Goal: Communication & Community: Answer question/provide support

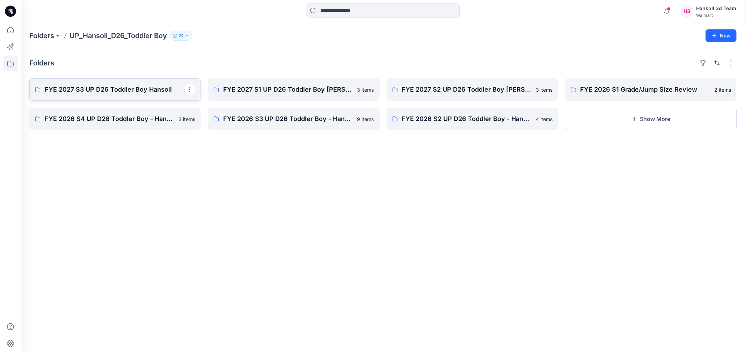
click at [135, 89] on p "FYE 2027 S3 UP D26 Toddler Boy Hansoll" at bounding box center [114, 90] width 139 height 10
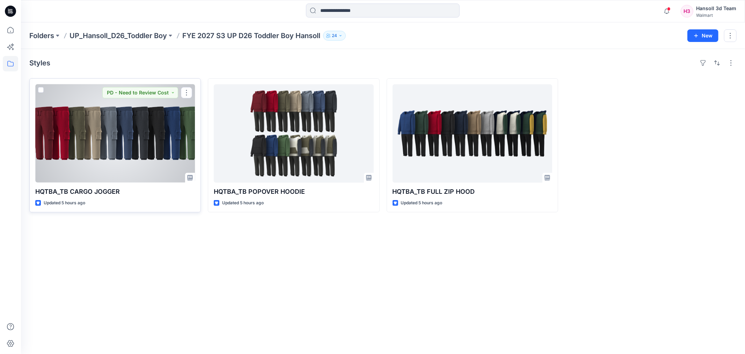
click at [104, 124] on div at bounding box center [115, 133] width 160 height 98
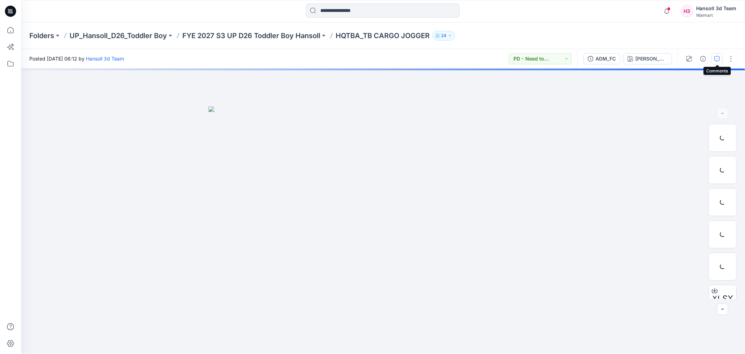
click at [716, 56] on icon "button" at bounding box center [718, 59] width 6 height 6
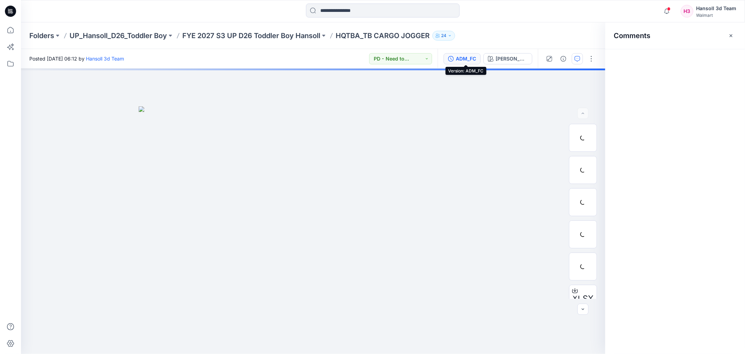
click at [470, 57] on div "ADM_FC" at bounding box center [466, 59] width 20 height 8
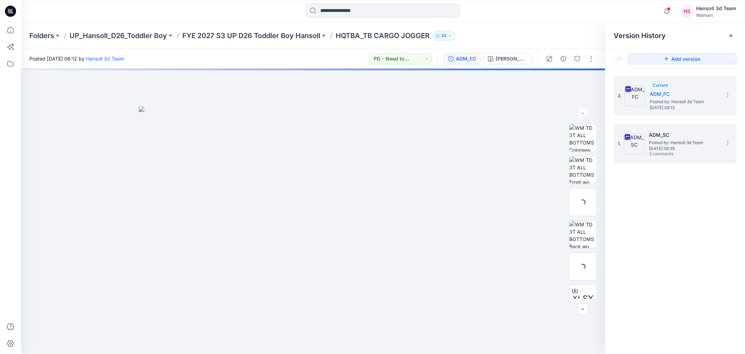
click at [689, 150] on span "[DATE] 06:35" at bounding box center [684, 148] width 70 height 5
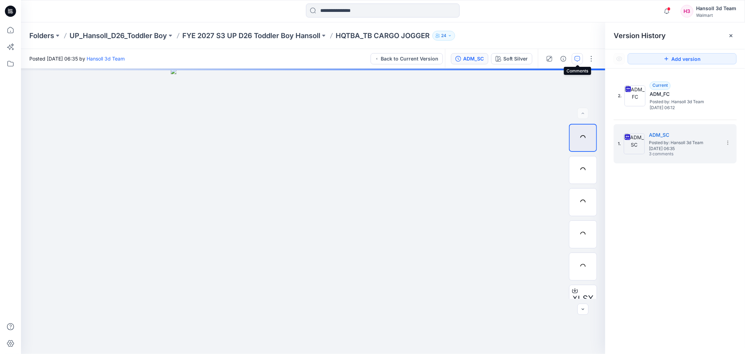
click at [578, 58] on icon "button" at bounding box center [578, 59] width 6 height 6
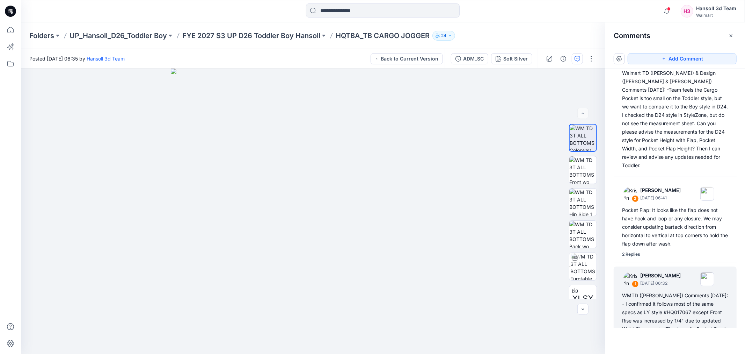
scroll to position [106, 0]
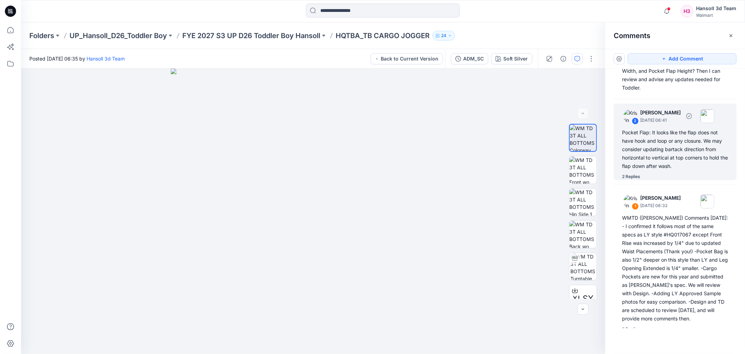
click at [638, 173] on div "2 Replies" at bounding box center [631, 176] width 18 height 7
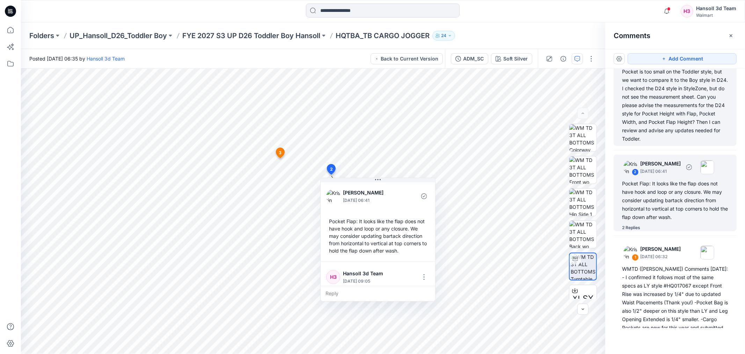
scroll to position [0, 0]
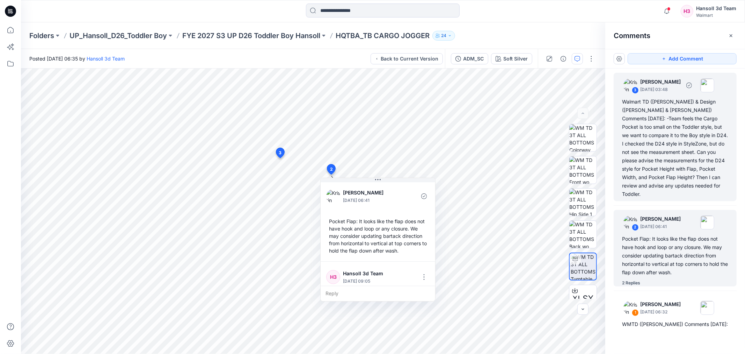
click at [690, 145] on div "Walmart TD ([PERSON_NAME]) & Design ([PERSON_NAME] & [PERSON_NAME]) Comments [D…" at bounding box center [675, 147] width 106 height 101
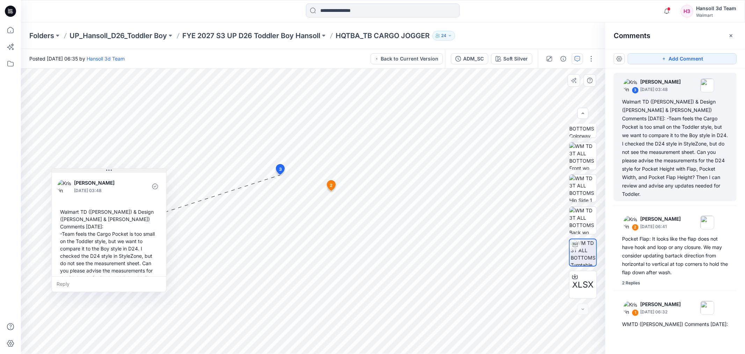
drag, startPoint x: 355, startPoint y: 182, endPoint x: 137, endPoint y: 172, distance: 218.3
click at [137, 172] on button at bounding box center [109, 170] width 115 height 4
click at [130, 38] on p "UP_Hansoll_D26_Toddler Boy" at bounding box center [118, 36] width 97 height 10
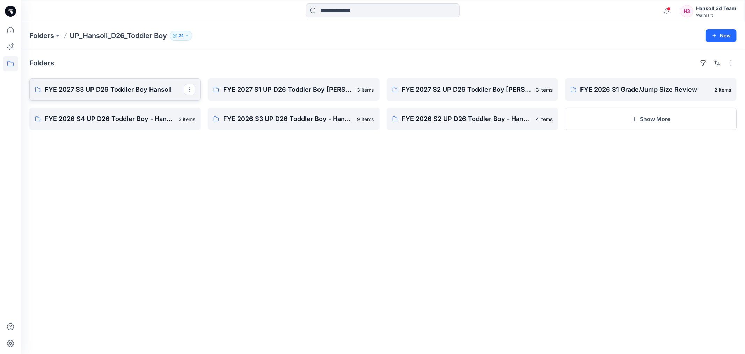
click at [109, 85] on p "FYE 2027 S3 UP D26 Toddler Boy Hansoll" at bounding box center [114, 90] width 139 height 10
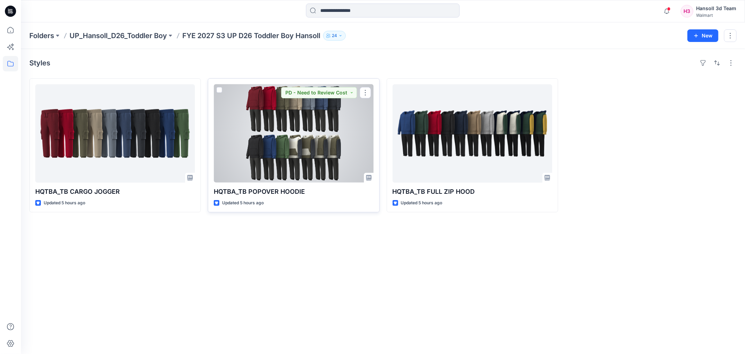
click at [270, 140] on div at bounding box center [294, 133] width 160 height 98
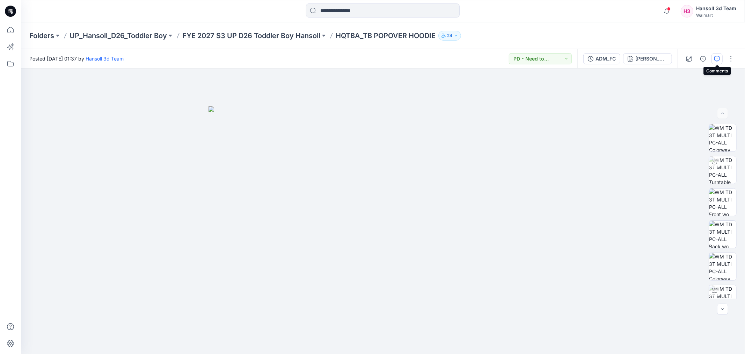
click at [720, 59] on icon "button" at bounding box center [718, 59] width 6 height 6
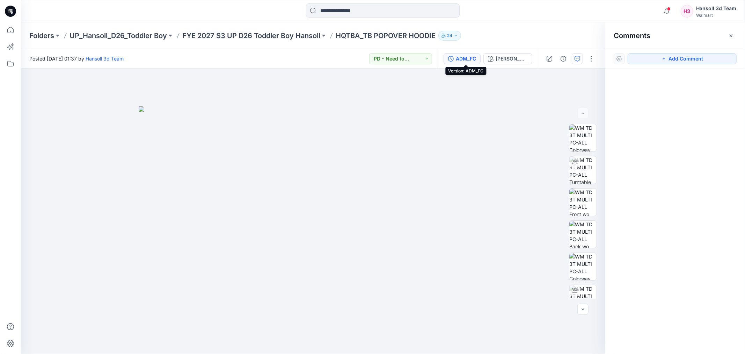
click at [473, 55] on div "ADM_FC" at bounding box center [466, 59] width 20 height 8
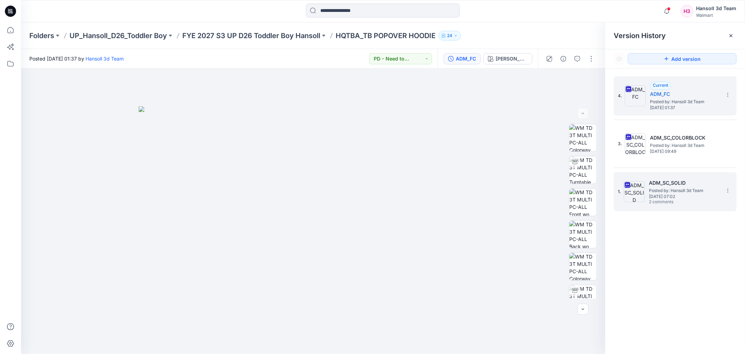
click at [664, 184] on h5 "ADM_SC_SOLID" at bounding box center [684, 183] width 70 height 8
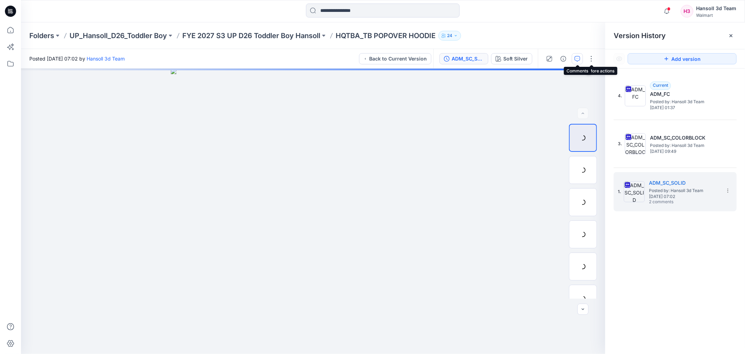
click at [577, 61] on button "button" at bounding box center [577, 58] width 11 height 11
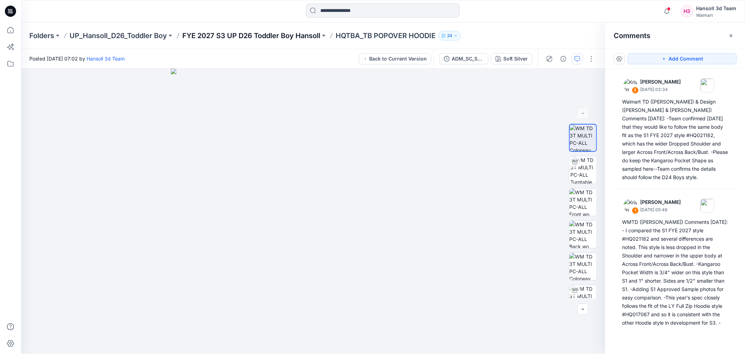
click at [241, 34] on p "FYE 2027 S3 UP D26 Toddler Boy Hansoll" at bounding box center [251, 36] width 138 height 10
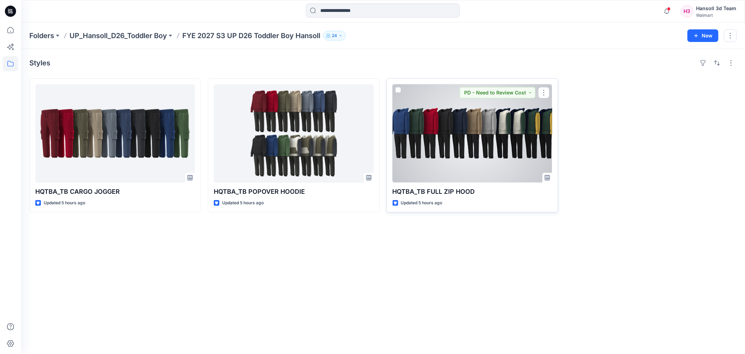
click at [487, 146] on div at bounding box center [473, 133] width 160 height 98
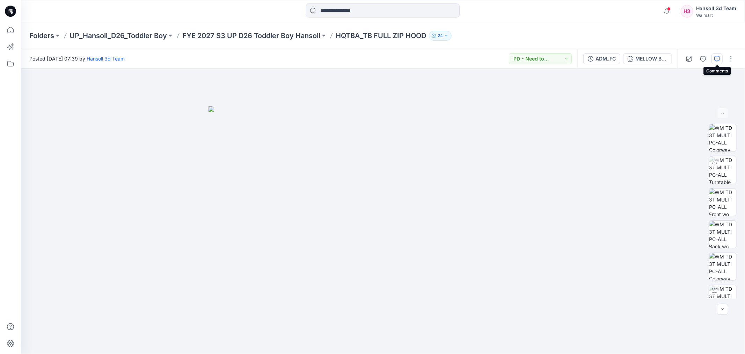
click at [721, 57] on button "button" at bounding box center [717, 58] width 11 height 11
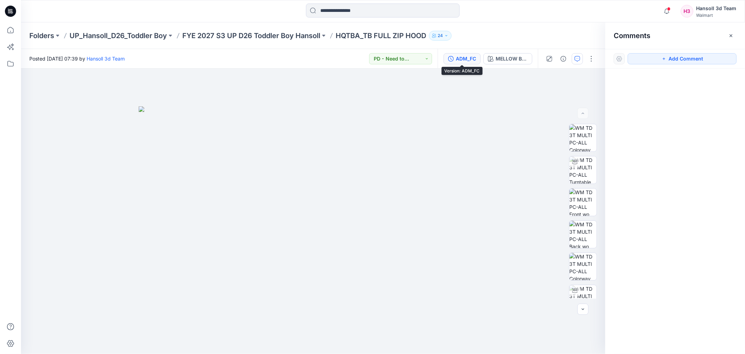
click at [470, 56] on div "ADM_FC" at bounding box center [466, 59] width 20 height 8
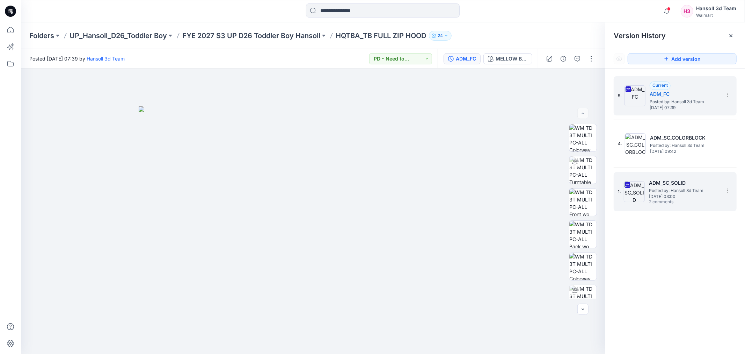
click at [652, 185] on h5 "ADM_SC_SOLID" at bounding box center [684, 183] width 70 height 8
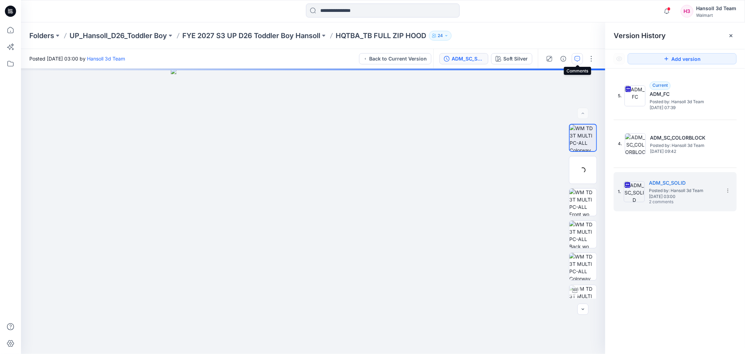
click at [574, 56] on button "button" at bounding box center [577, 58] width 11 height 11
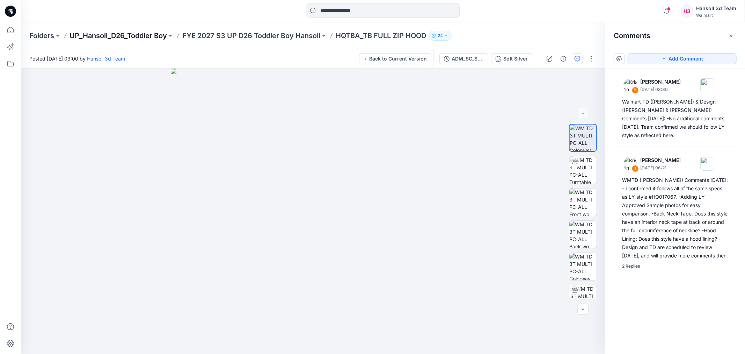
click at [160, 37] on p "UP_Hansoll_D26_Toddler Boy" at bounding box center [118, 36] width 97 height 10
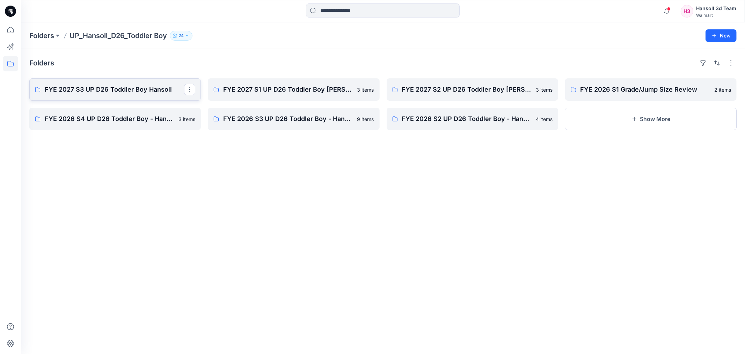
click at [103, 100] on link "FYE 2027 S3 UP D26 Toddler Boy Hansoll" at bounding box center [115, 89] width 172 height 22
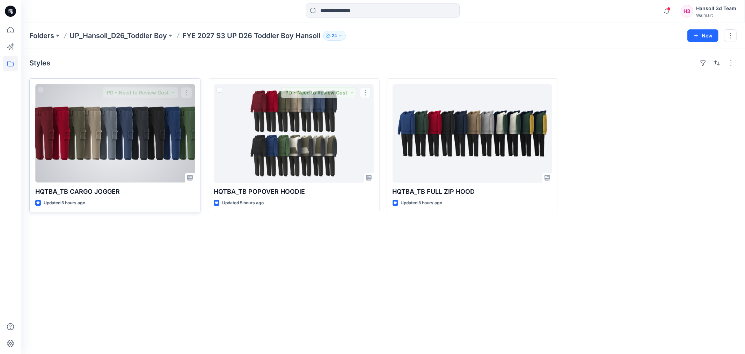
click at [159, 152] on div at bounding box center [115, 133] width 160 height 98
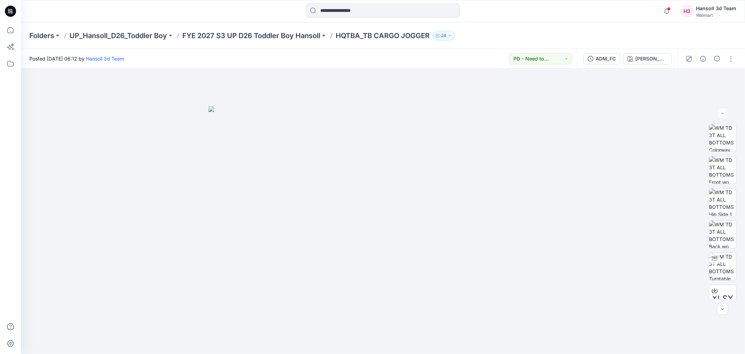
click at [29, 33] on div "Folders UP_Hansoll_D26_Toddler Boy FYE 2027 S3 UP D26 Toddler Boy Hansoll HQTBA…" at bounding box center [383, 35] width 724 height 27
click at [35, 33] on p "Folders" at bounding box center [41, 36] width 25 height 10
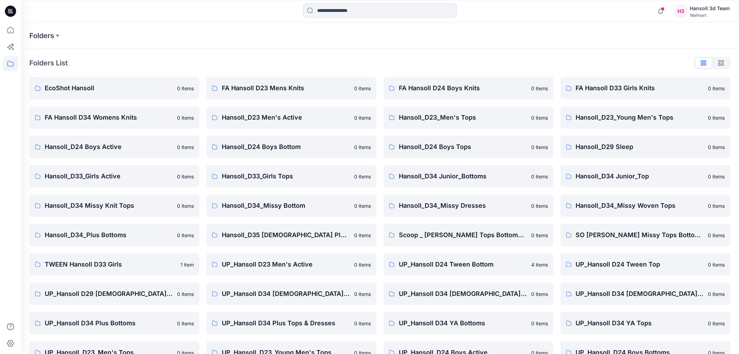
click at [370, 9] on input at bounding box center [380, 10] width 154 height 14
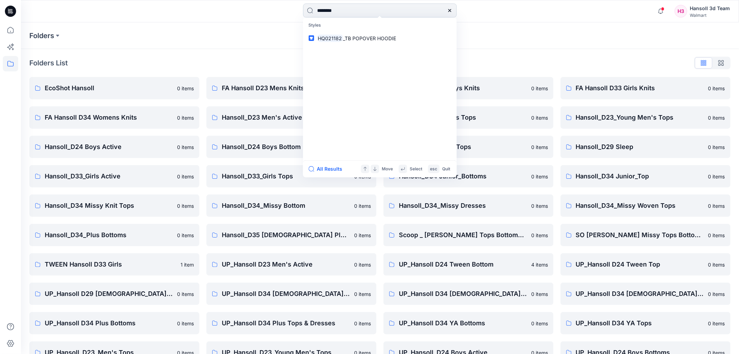
click at [357, 15] on input "********" at bounding box center [380, 10] width 154 height 14
type input "********"
click at [351, 35] on span "_PP_WN FLEECE CARGO PANT" at bounding box center [380, 38] width 72 height 6
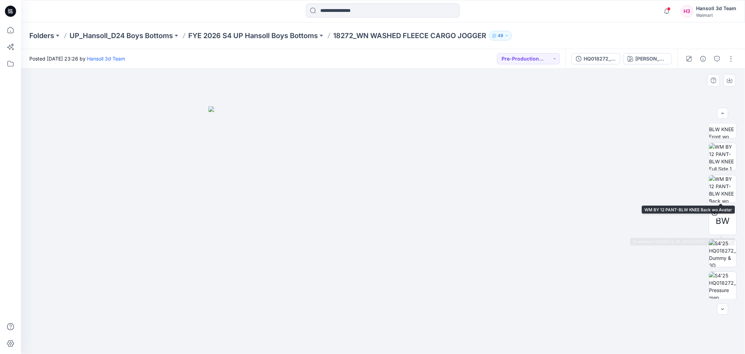
scroll to position [175, 0]
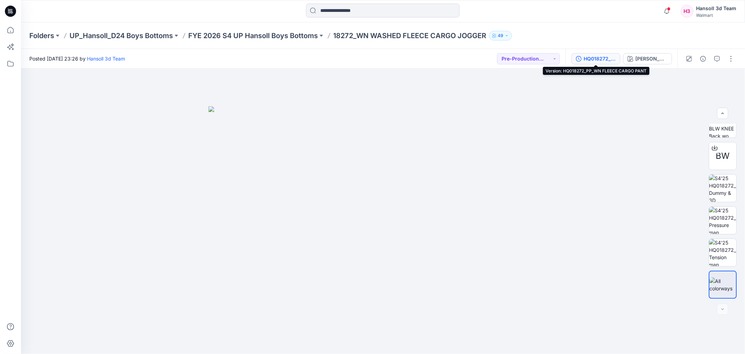
click at [606, 56] on div "HQ018272_PP_WN FLEECE CARGO PANT" at bounding box center [600, 59] width 32 height 8
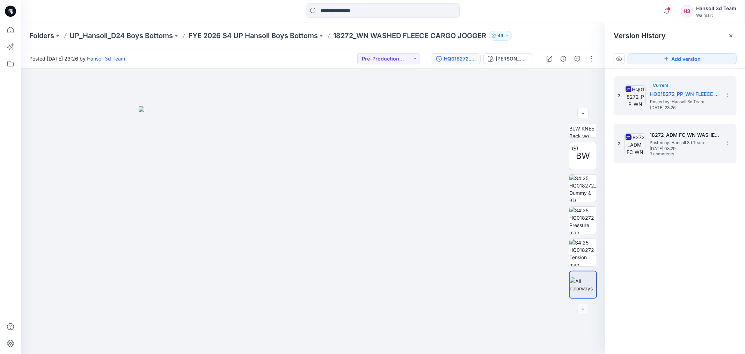
click at [699, 157] on div "2. 18272_ADM FC_WN WASHED FLEECE CARGO JOGGER Posted by: Hansoll 3d Team [DATE]…" at bounding box center [670, 144] width 105 height 34
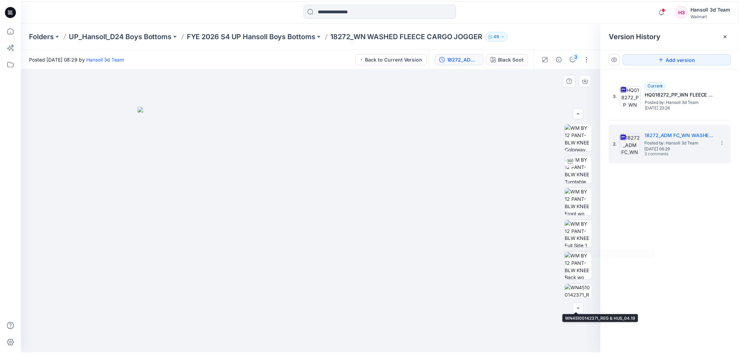
scroll to position [0, 0]
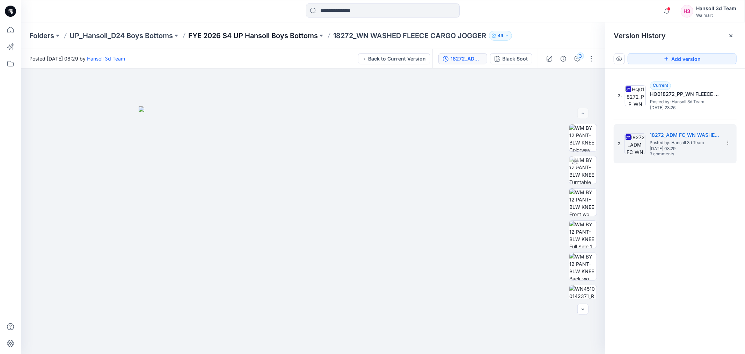
click at [287, 34] on p "FYE 2026 S4 UP Hansoll Boys Bottoms" at bounding box center [253, 36] width 130 height 10
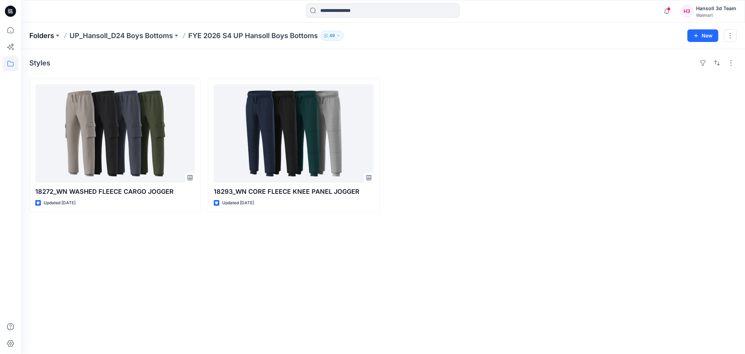
click at [52, 32] on p "Folders" at bounding box center [41, 36] width 25 height 10
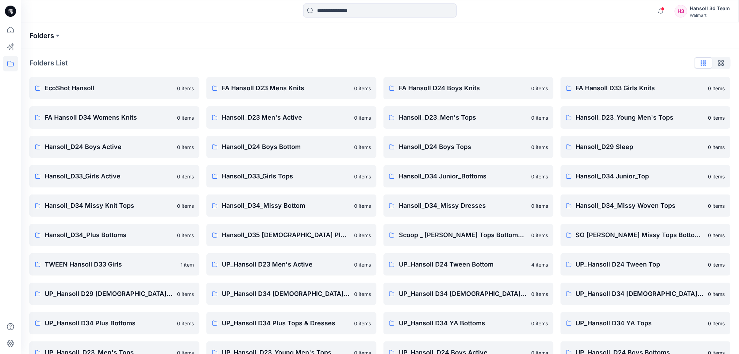
click at [36, 39] on p "Folders" at bounding box center [41, 36] width 25 height 10
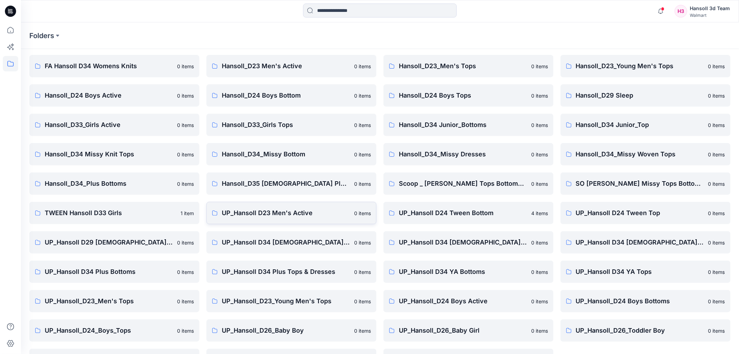
scroll to position [38, 0]
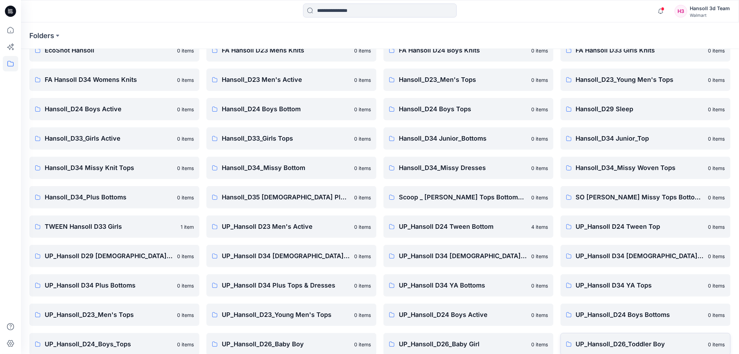
click at [656, 336] on link "UP_Hansoll_D26_Toddler Boy [DEMOGRAPHIC_DATA] items" at bounding box center [646, 344] width 170 height 22
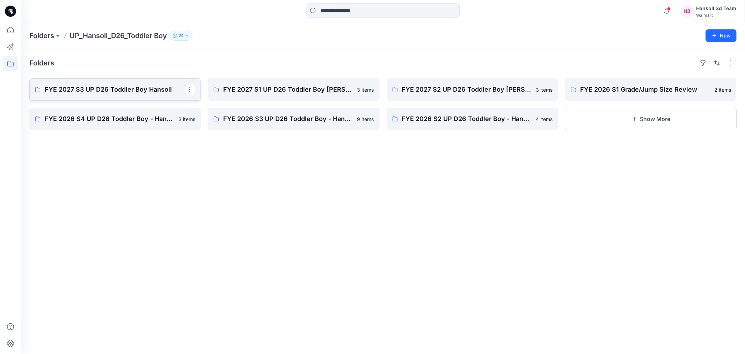
click at [162, 86] on p "FYE 2027 S3 UP D26 Toddler Boy Hansoll" at bounding box center [114, 90] width 139 height 10
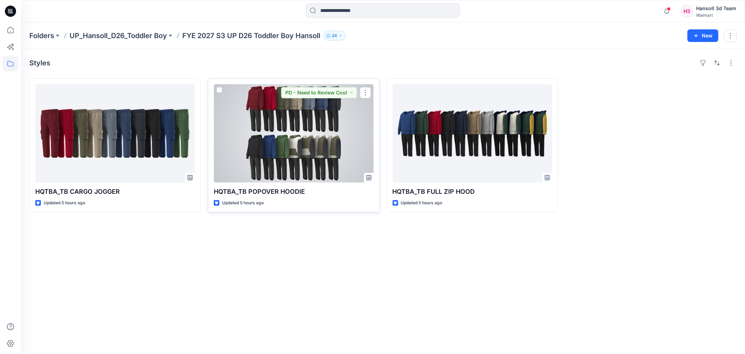
click at [343, 136] on div at bounding box center [294, 133] width 160 height 98
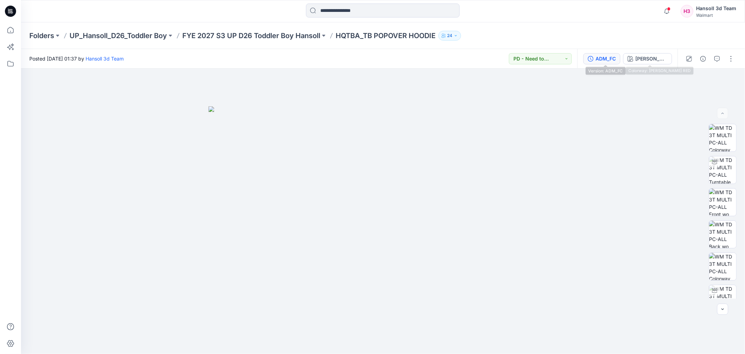
click at [616, 58] on div "ADM_FC" at bounding box center [606, 59] width 20 height 8
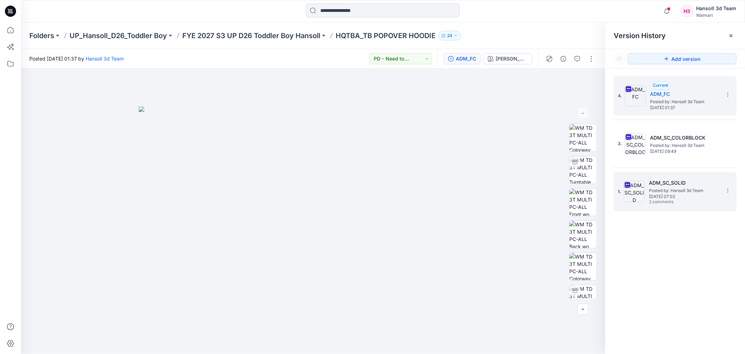
click at [658, 191] on span "Posted by: Hansoll 3d Team" at bounding box center [684, 190] width 70 height 7
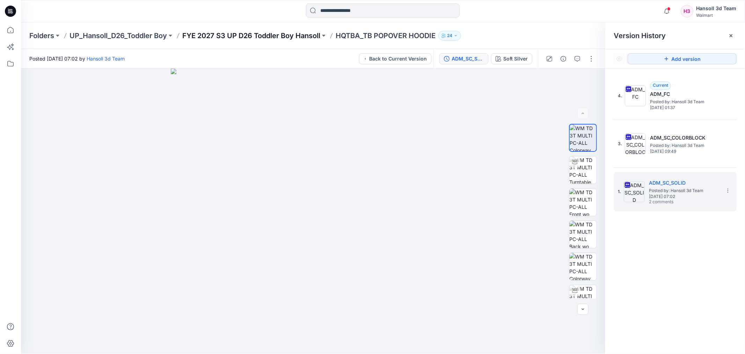
click at [259, 36] on p "FYE 2027 S3 UP D26 Toddler Boy Hansoll" at bounding box center [251, 36] width 138 height 10
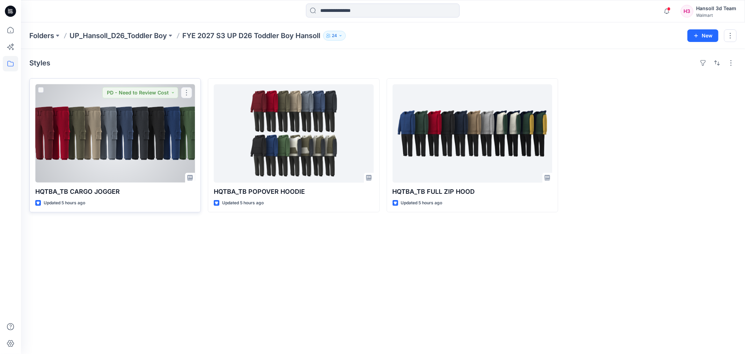
click at [162, 116] on div at bounding box center [115, 133] width 160 height 98
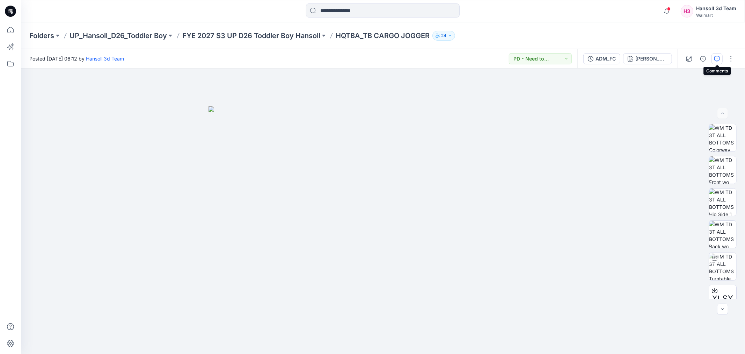
click at [720, 56] on icon "button" at bounding box center [718, 59] width 6 height 6
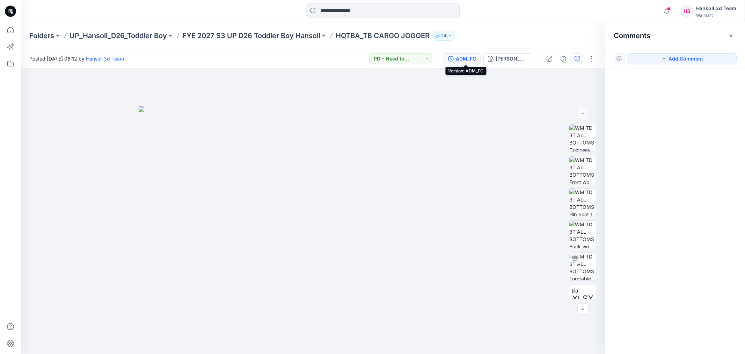
click at [476, 58] on div "ADM_FC" at bounding box center [466, 59] width 20 height 8
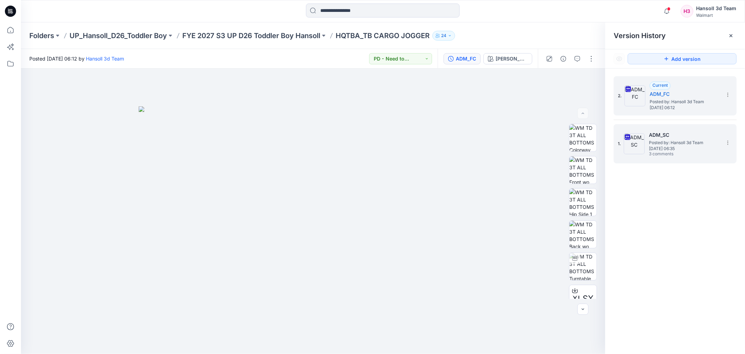
click at [688, 146] on span "[DATE] 06:35" at bounding box center [684, 148] width 70 height 5
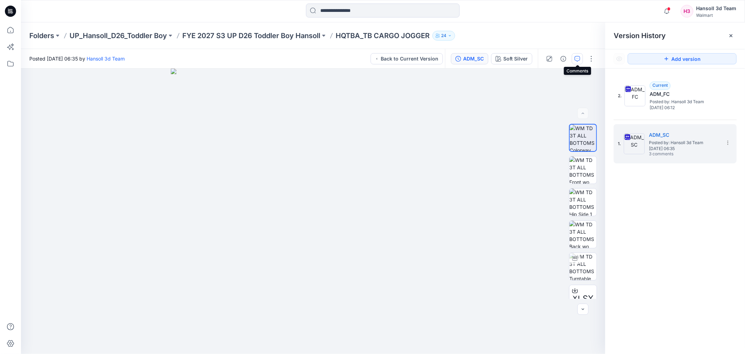
click at [577, 54] on button "button" at bounding box center [577, 58] width 11 height 11
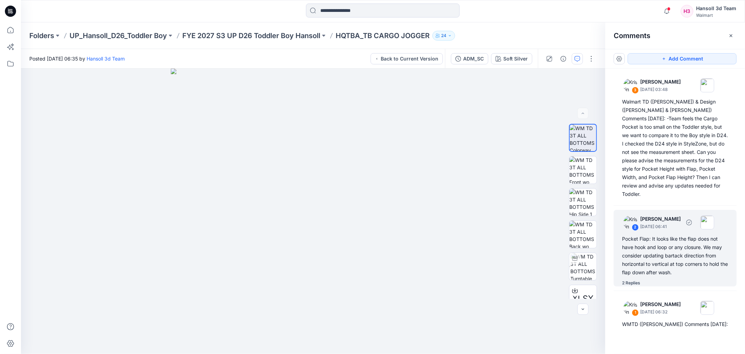
click at [633, 279] on div "2 Replies" at bounding box center [631, 282] width 18 height 7
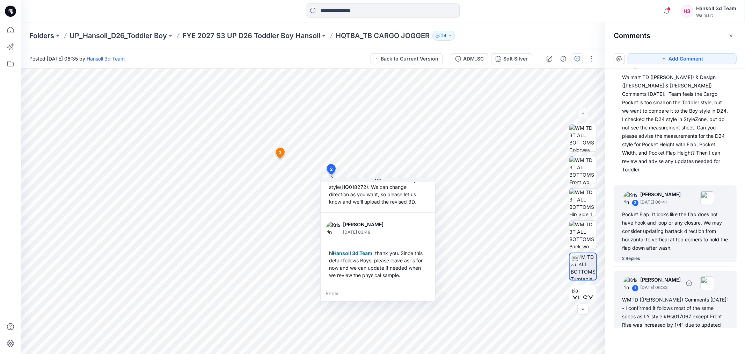
scroll to position [106, 0]
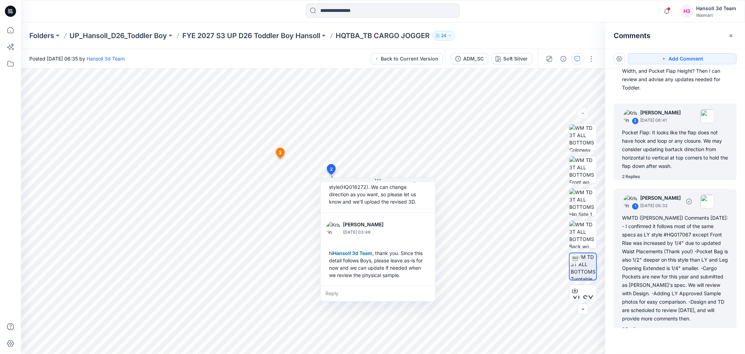
click at [649, 288] on div "WMTD ([PERSON_NAME]) Comments [DATE]: - I confirmed it follows most of the same…" at bounding box center [675, 268] width 106 height 109
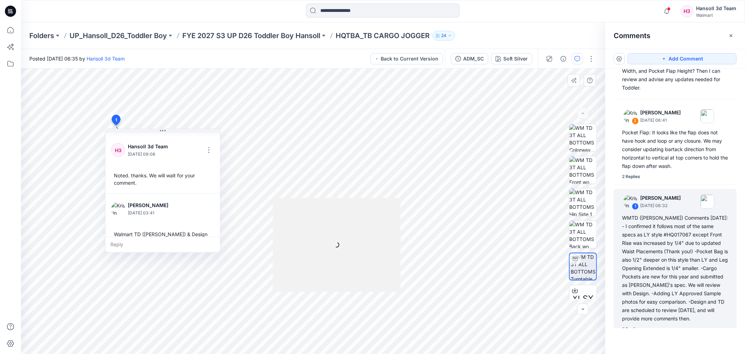
scroll to position [218, 0]
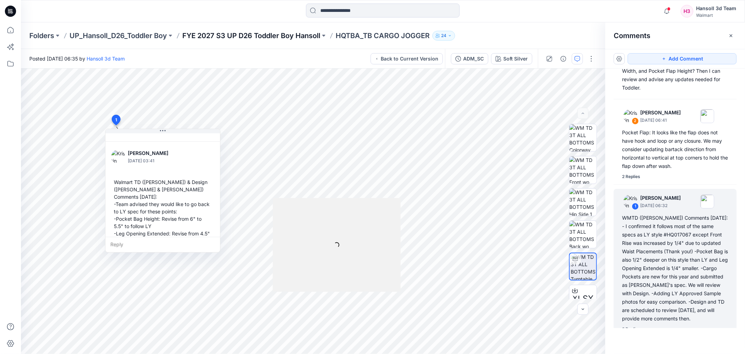
click at [251, 39] on p "FYE 2027 S3 UP D26 Toddler Boy Hansoll" at bounding box center [251, 36] width 138 height 10
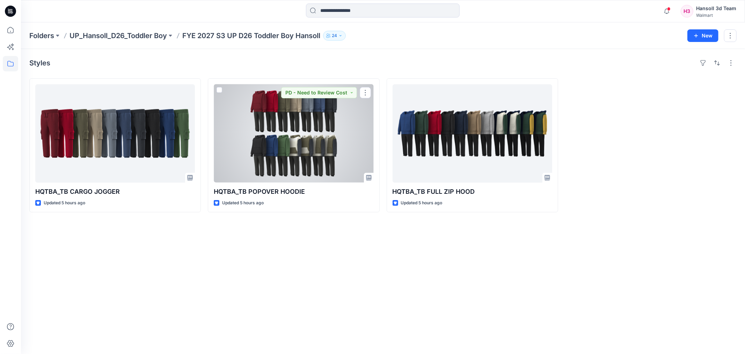
click at [308, 125] on div at bounding box center [294, 133] width 160 height 98
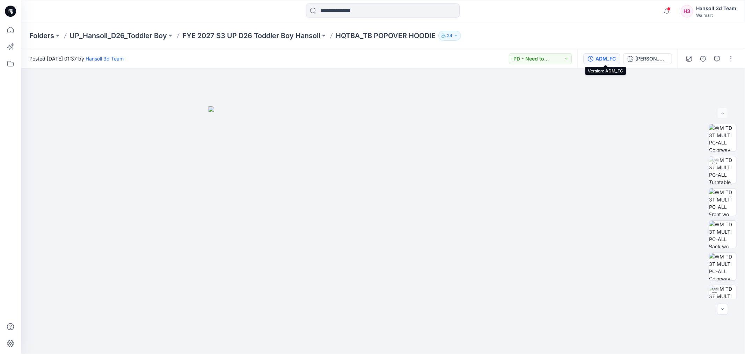
click at [603, 56] on div "ADM_FC" at bounding box center [606, 59] width 20 height 8
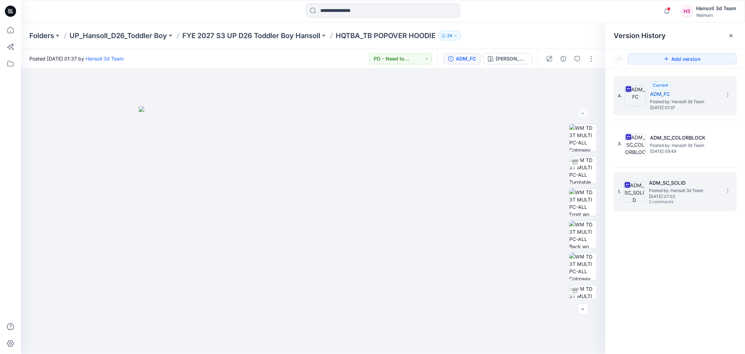
click at [672, 195] on span "[DATE] 07:02" at bounding box center [684, 196] width 70 height 5
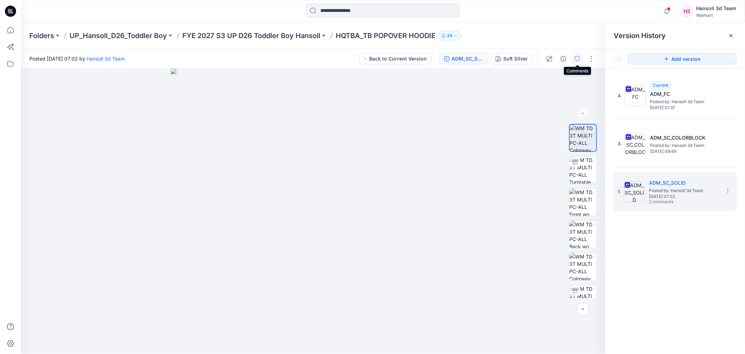
click at [579, 56] on icon "button" at bounding box center [578, 59] width 6 height 6
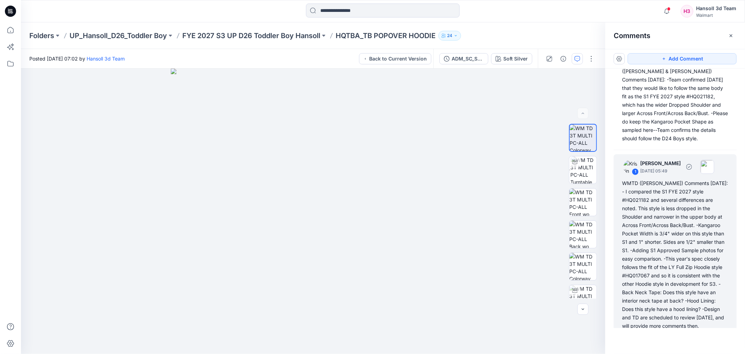
scroll to position [63, 0]
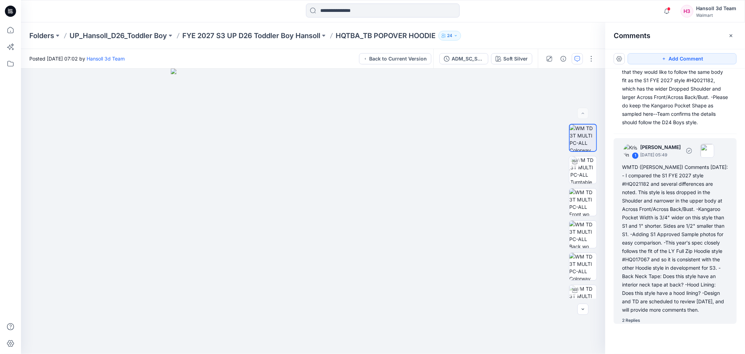
click at [633, 321] on div "2 Replies" at bounding box center [631, 320] width 18 height 7
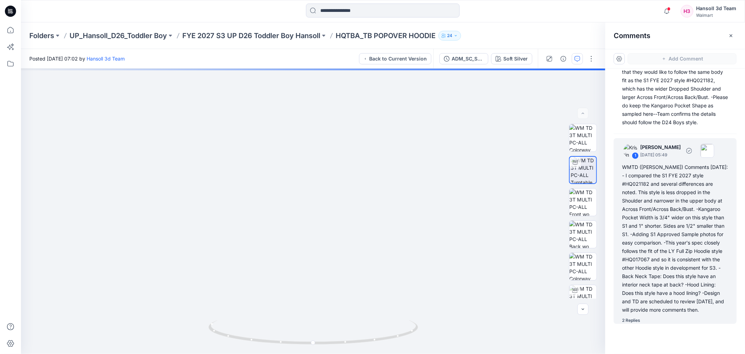
click at [636, 319] on div "2 Replies" at bounding box center [631, 320] width 18 height 7
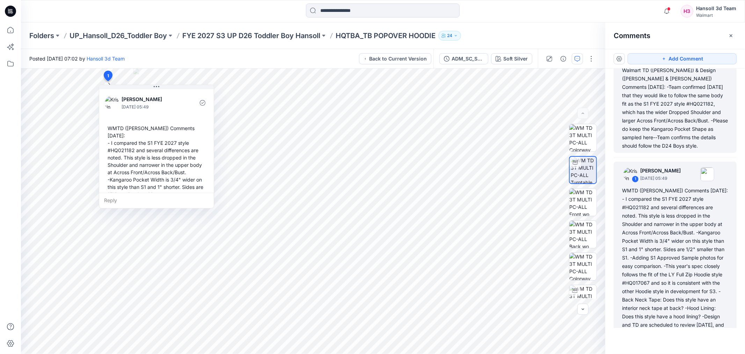
scroll to position [0, 0]
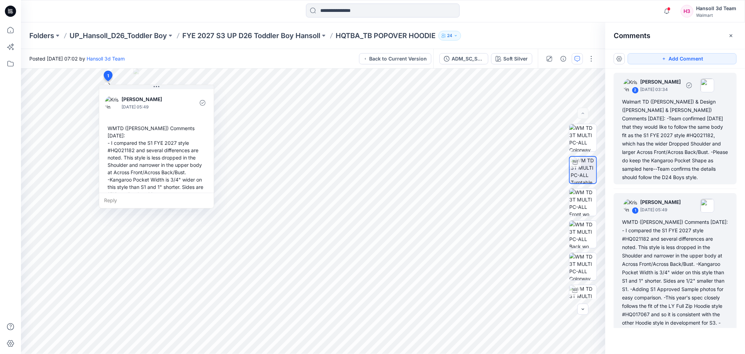
click at [673, 166] on div "Walmart TD ([PERSON_NAME]) & Design ([PERSON_NAME] & [PERSON_NAME]) Comments [D…" at bounding box center [675, 139] width 106 height 84
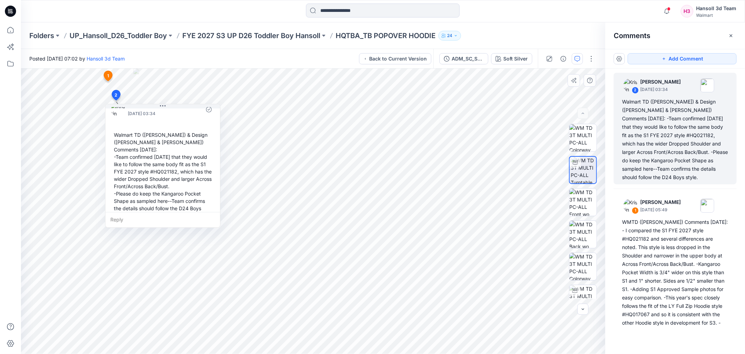
scroll to position [19, 0]
click at [162, 36] on p "UP_Hansoll_D26_Toddler Boy" at bounding box center [118, 36] width 97 height 10
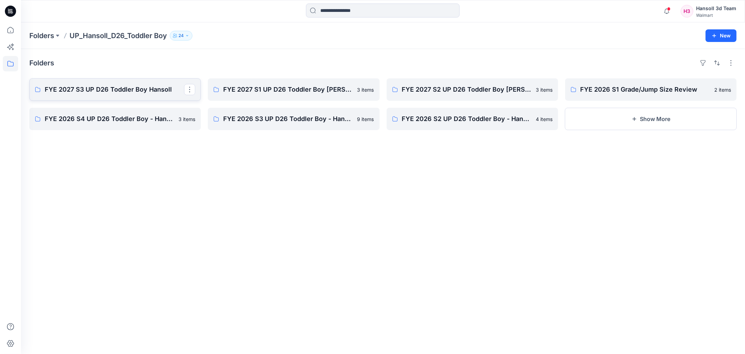
click at [137, 89] on p "FYE 2027 S3 UP D26 Toddler Boy Hansoll" at bounding box center [114, 90] width 139 height 10
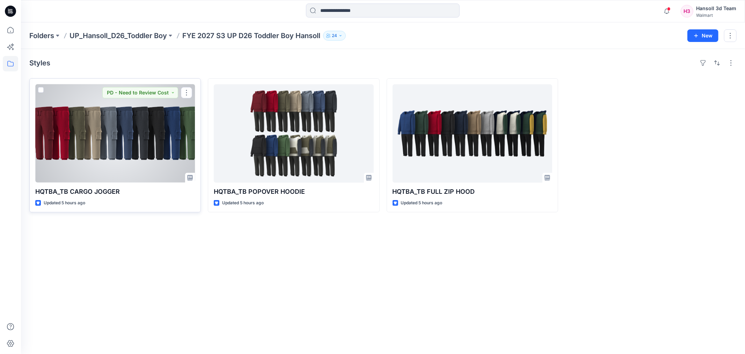
click at [183, 167] on div at bounding box center [115, 133] width 160 height 98
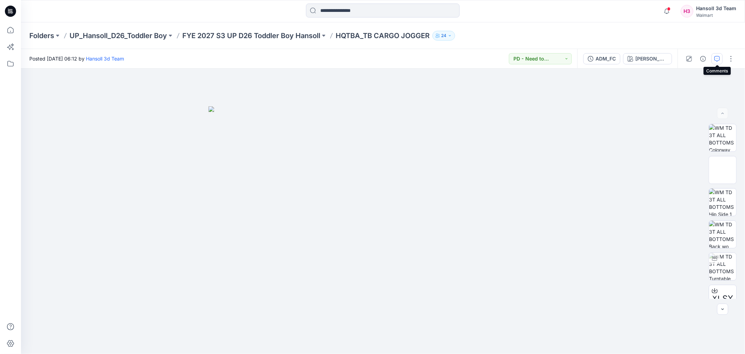
click at [722, 58] on button "button" at bounding box center [717, 58] width 11 height 11
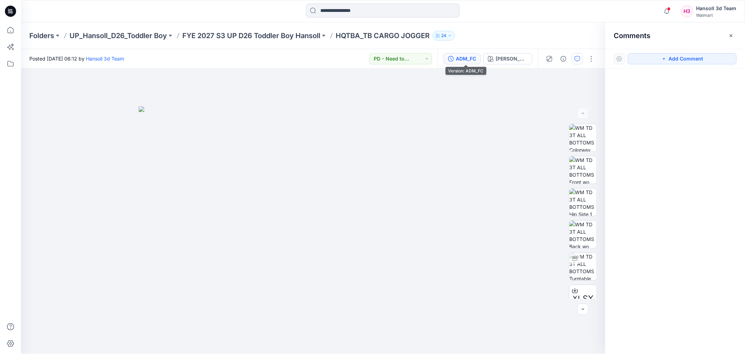
click at [469, 59] on div "ADM_FC" at bounding box center [466, 59] width 20 height 8
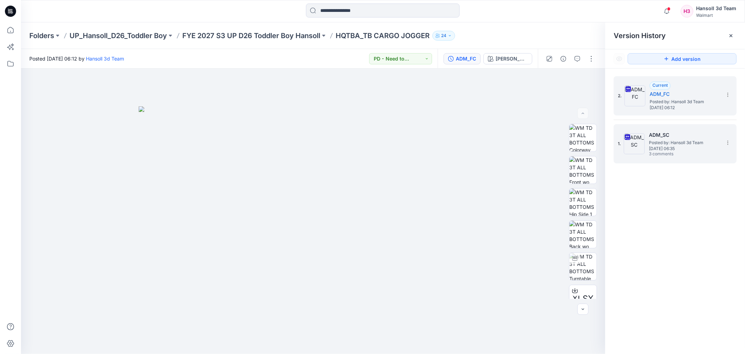
click at [680, 144] on span "Posted by: Hansoll 3d Team" at bounding box center [684, 142] width 70 height 7
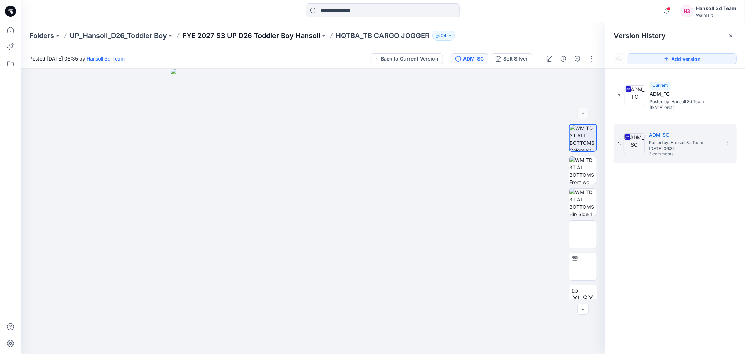
click at [249, 32] on p "FYE 2027 S3 UP D26 Toddler Boy Hansoll" at bounding box center [251, 36] width 138 height 10
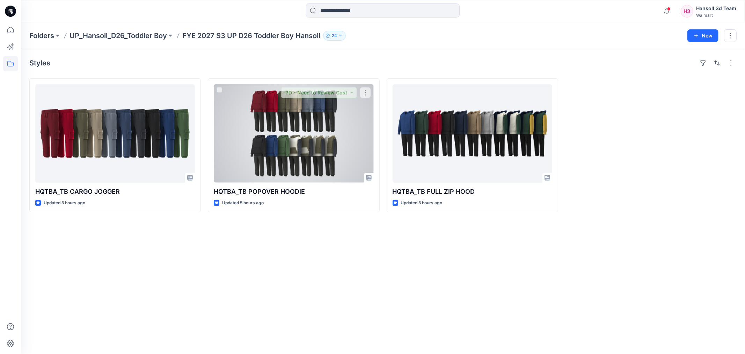
click at [241, 138] on div at bounding box center [294, 133] width 160 height 98
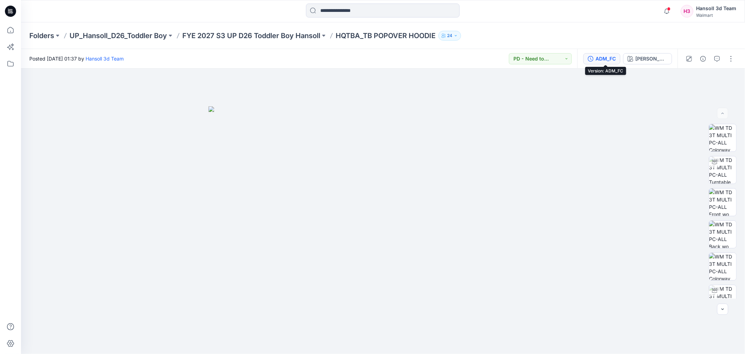
click at [610, 53] on button "ADM_FC" at bounding box center [602, 58] width 37 height 11
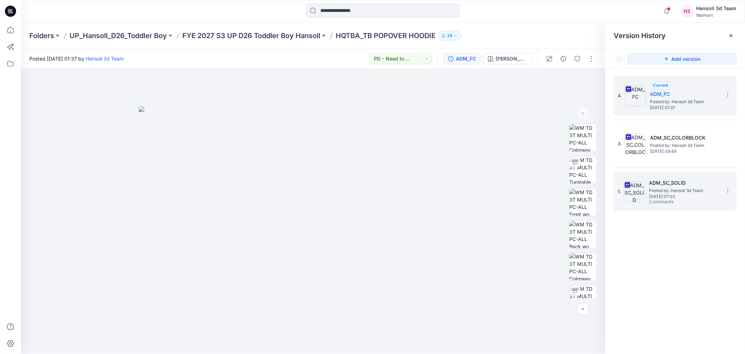
click at [664, 187] on span "Posted by: Hansoll 3d Team" at bounding box center [684, 190] width 70 height 7
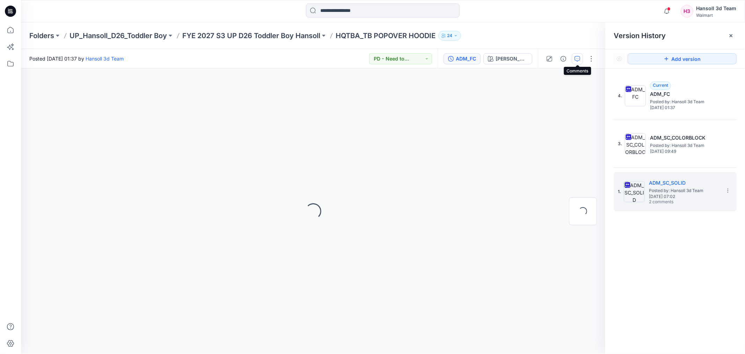
click at [578, 57] on icon "button" at bounding box center [578, 59] width 6 height 6
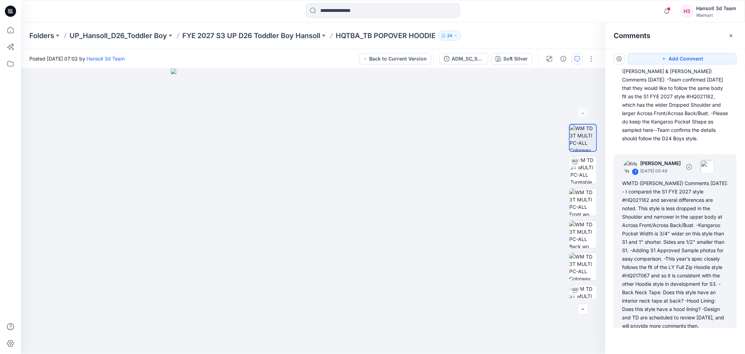
scroll to position [63, 0]
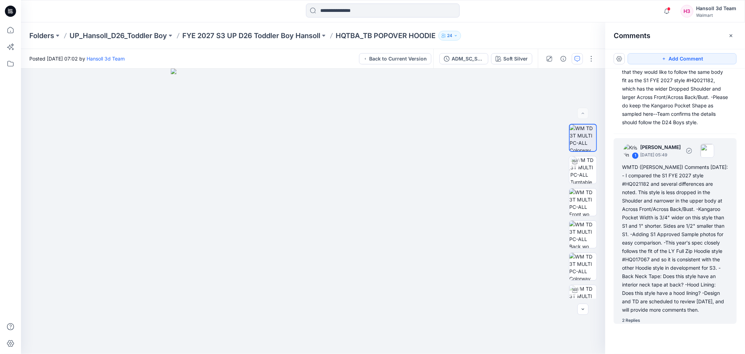
click at [630, 319] on div "2 Replies" at bounding box center [631, 320] width 18 height 7
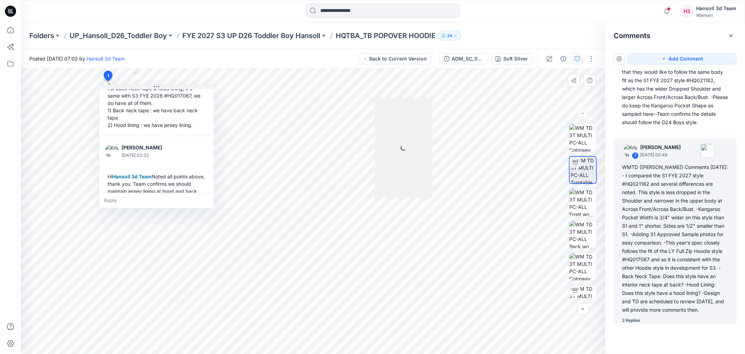
scroll to position [320, 0]
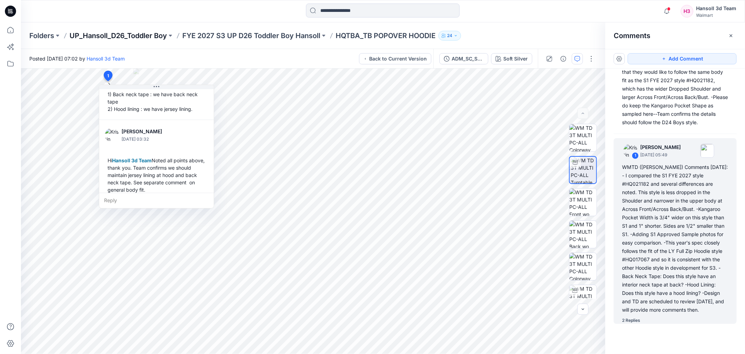
click at [121, 33] on p "UP_Hansoll_D26_Toddler Boy" at bounding box center [118, 36] width 97 height 10
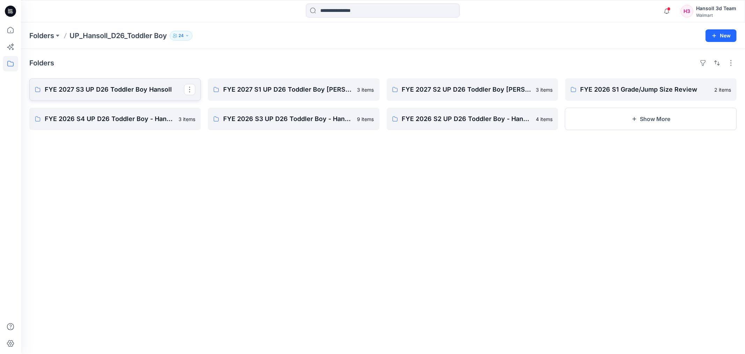
click at [124, 88] on p "FYE 2027 S3 UP D26 Toddler Boy Hansoll" at bounding box center [114, 90] width 139 height 10
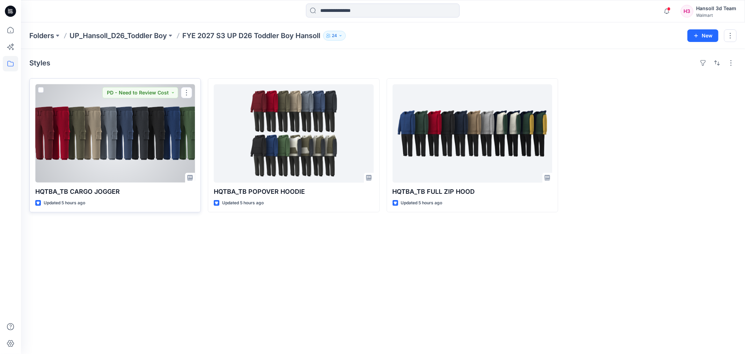
click at [129, 118] on div at bounding box center [115, 133] width 160 height 98
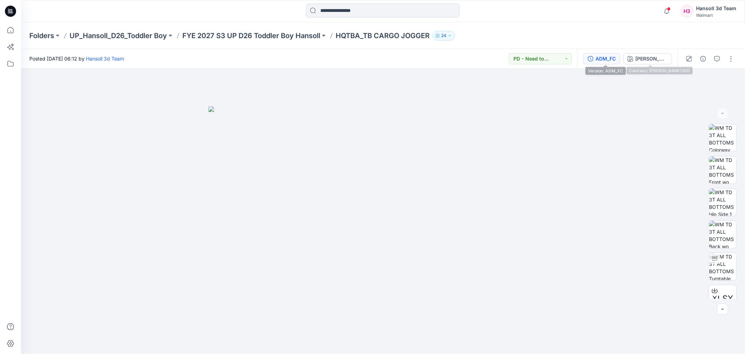
click at [613, 58] on div "ADM_FC" at bounding box center [606, 59] width 20 height 8
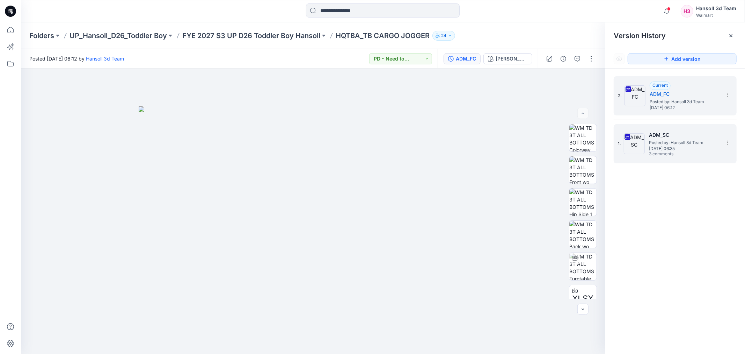
click at [671, 155] on span "3 comments" at bounding box center [673, 154] width 49 height 6
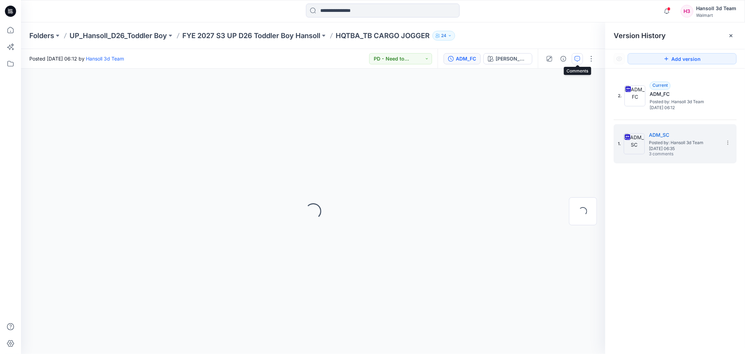
click at [581, 58] on button "button" at bounding box center [577, 58] width 11 height 11
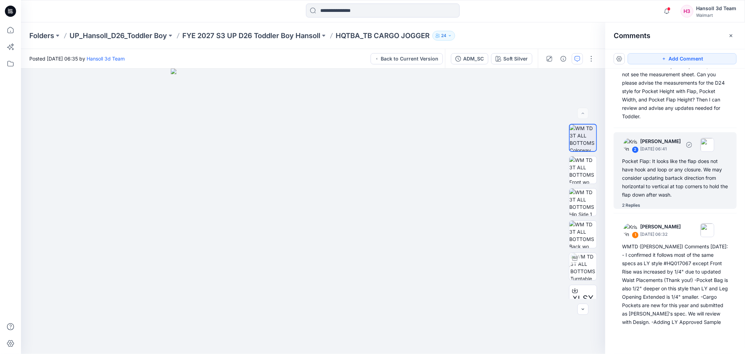
scroll to position [106, 0]
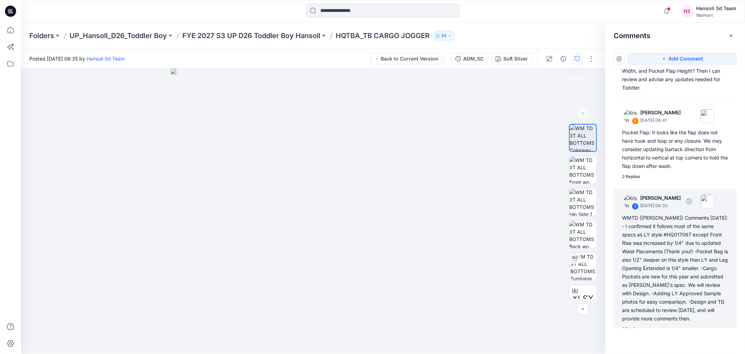
click at [633, 325] on div "2 Replies" at bounding box center [631, 328] width 18 height 7
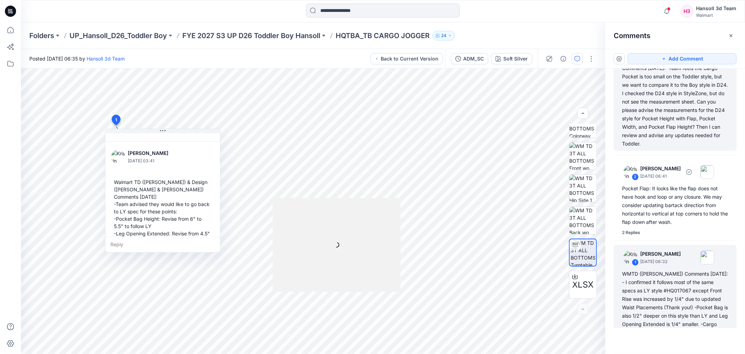
scroll to position [0, 0]
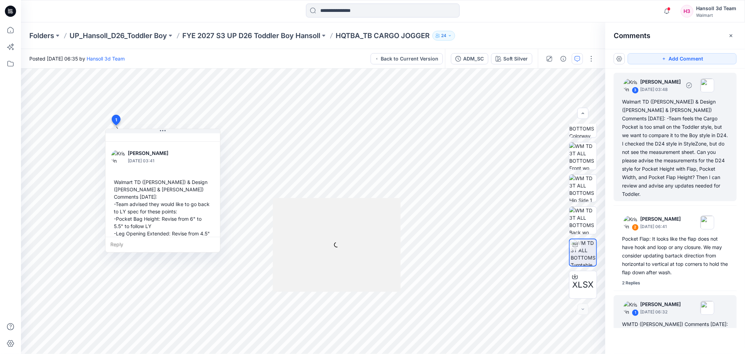
click at [685, 142] on div "Walmart TD ([PERSON_NAME]) & Design ([PERSON_NAME] & [PERSON_NAME]) Comments [D…" at bounding box center [675, 147] width 106 height 101
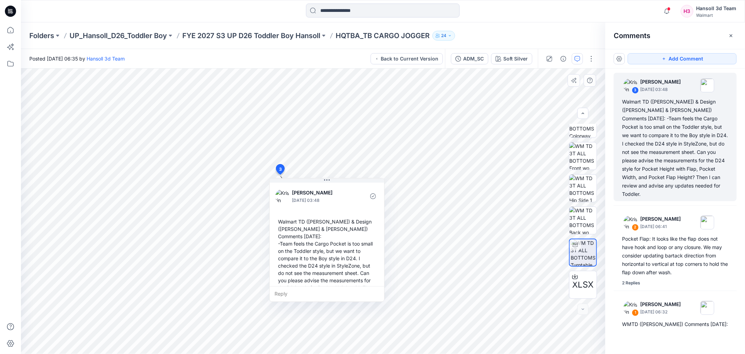
click at [282, 294] on div "Reply" at bounding box center [327, 293] width 115 height 15
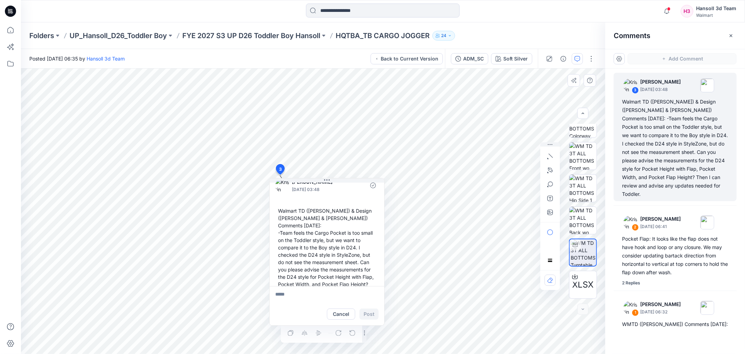
scroll to position [27, 0]
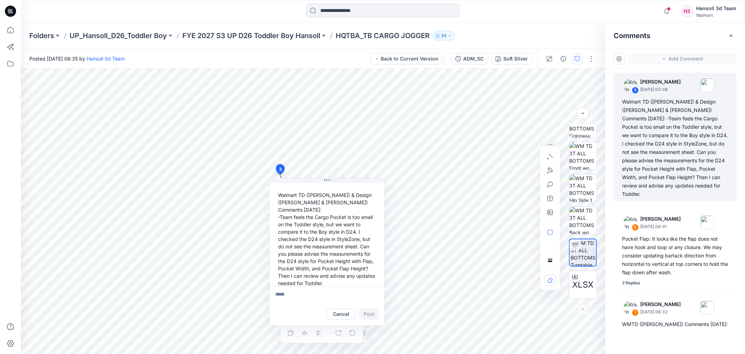
click at [297, 299] on textarea at bounding box center [327, 294] width 115 height 17
click at [291, 333] on div at bounding box center [304, 332] width 39 height 11
click at [305, 299] on textarea at bounding box center [327, 294] width 115 height 17
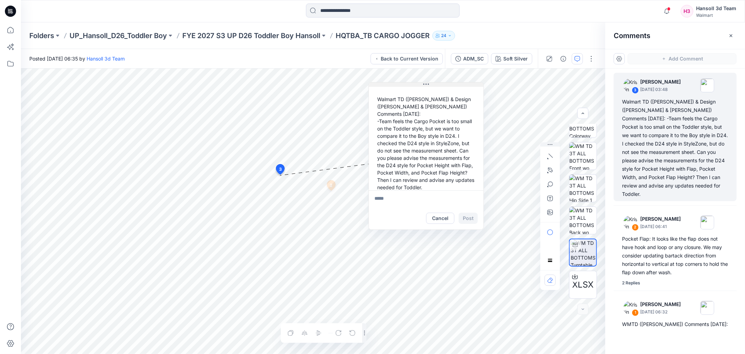
drag, startPoint x: 332, startPoint y: 182, endPoint x: 435, endPoint y: 85, distance: 141.4
click at [435, 85] on button at bounding box center [426, 84] width 115 height 4
click at [411, 193] on textarea at bounding box center [430, 197] width 115 height 17
drag, startPoint x: 549, startPoint y: 142, endPoint x: 543, endPoint y: 92, distance: 50.7
click at [543, 92] on icon "button" at bounding box center [542, 94] width 6 height 5
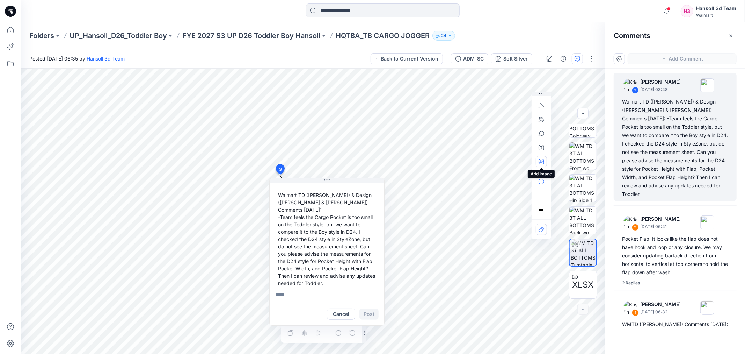
click at [541, 161] on icon "button" at bounding box center [541, 161] width 2 height 2
click at [543, 162] on icon "button" at bounding box center [542, 162] width 6 height 6
type input"] "**********"
click at [540, 161] on icon "button" at bounding box center [542, 162] width 6 height 6
type input"] "**********"
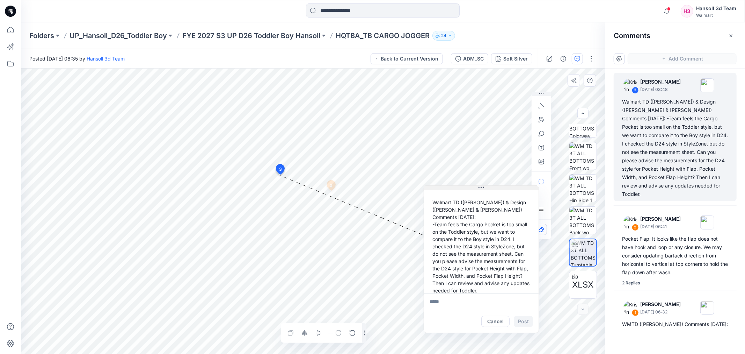
drag, startPoint x: 357, startPoint y: 182, endPoint x: 512, endPoint y: 189, distance: 154.6
click at [512, 189] on button at bounding box center [481, 188] width 115 height 4
click at [452, 303] on textarea at bounding box center [481, 301] width 115 height 17
type textarea "**********"
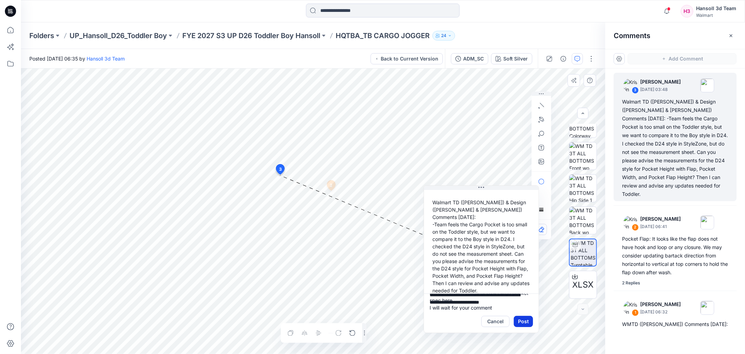
click at [525, 322] on button "Post" at bounding box center [523, 321] width 19 height 11
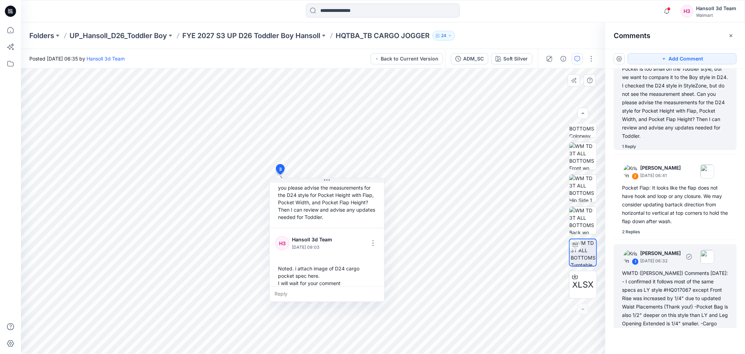
scroll to position [113, 0]
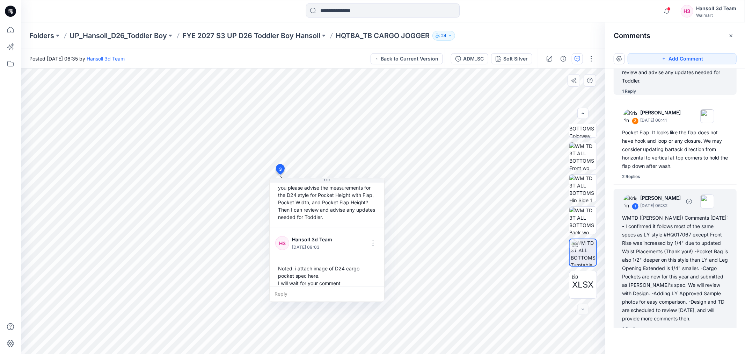
click at [701, 268] on div "WMTD ([PERSON_NAME]) Comments [DATE]: - I confirmed it follows most of the same…" at bounding box center [675, 268] width 106 height 109
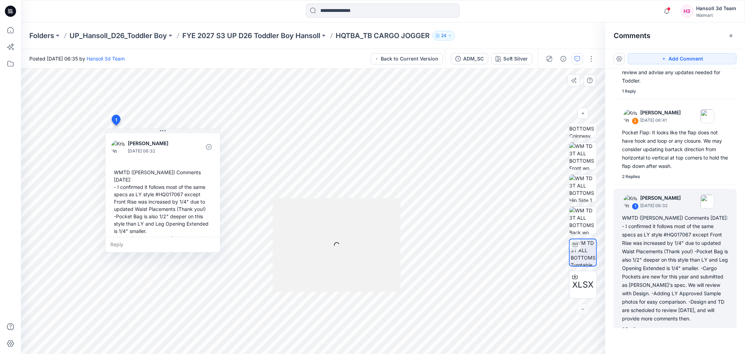
click at [154, 247] on div "Reply" at bounding box center [163, 244] width 115 height 15
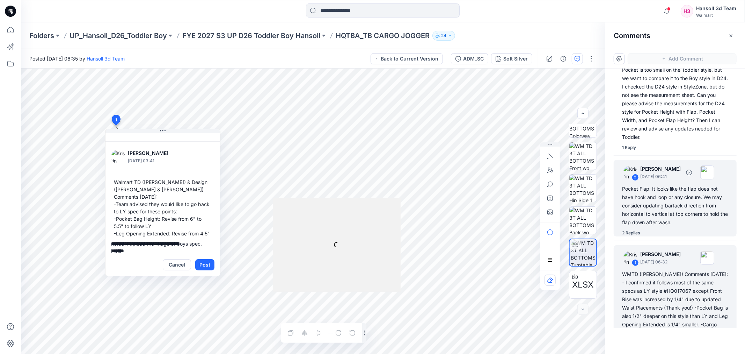
scroll to position [0, 0]
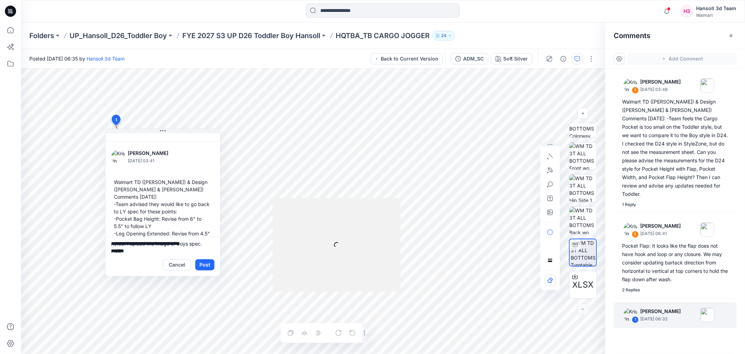
click at [114, 244] on textarea "**********" at bounding box center [163, 245] width 115 height 17
click at [154, 250] on textarea "**********" at bounding box center [163, 245] width 115 height 17
drag, startPoint x: 208, startPoint y: 262, endPoint x: 208, endPoint y: 239, distance: 23.1
click at [208, 239] on div "**********" at bounding box center [163, 256] width 115 height 39
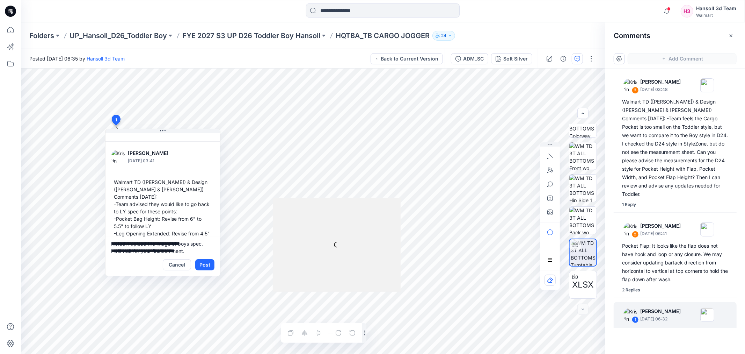
click at [168, 250] on textarea "**********" at bounding box center [163, 245] width 115 height 17
click at [167, 250] on textarea "**********" at bounding box center [163, 245] width 115 height 17
type textarea "**********"
click at [209, 261] on button "Post" at bounding box center [204, 264] width 19 height 11
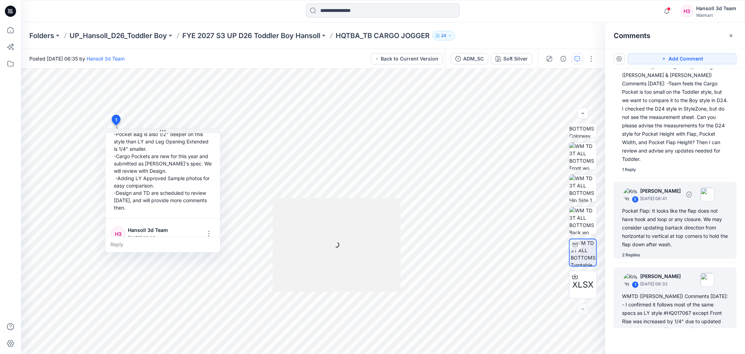
scroll to position [0, 0]
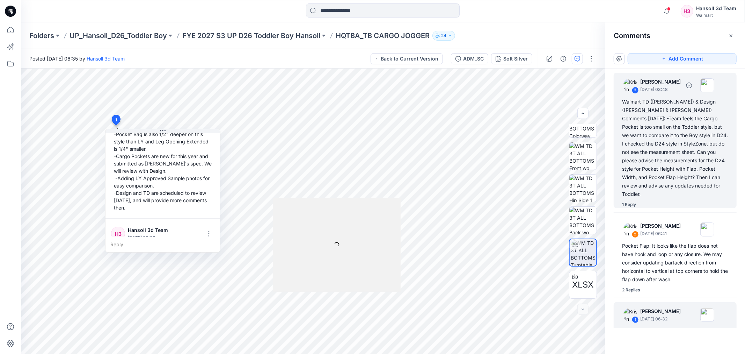
click at [666, 155] on div "Walmart TD ([PERSON_NAME]) & Design ([PERSON_NAME] & [PERSON_NAME]) Comments [D…" at bounding box center [675, 147] width 106 height 101
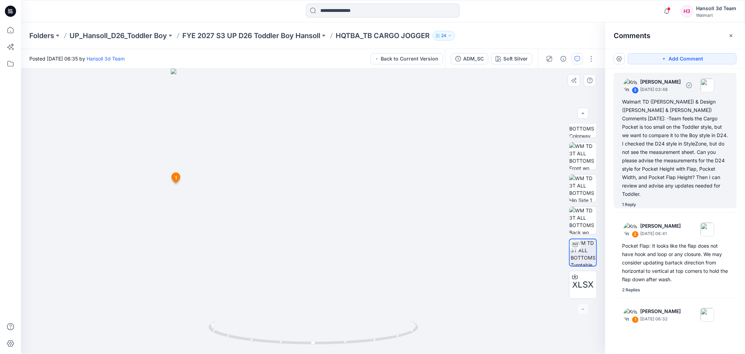
click at [708, 150] on div "Walmart TD ([PERSON_NAME]) & Design ([PERSON_NAME] & [PERSON_NAME]) Comments [D…" at bounding box center [675, 147] width 106 height 101
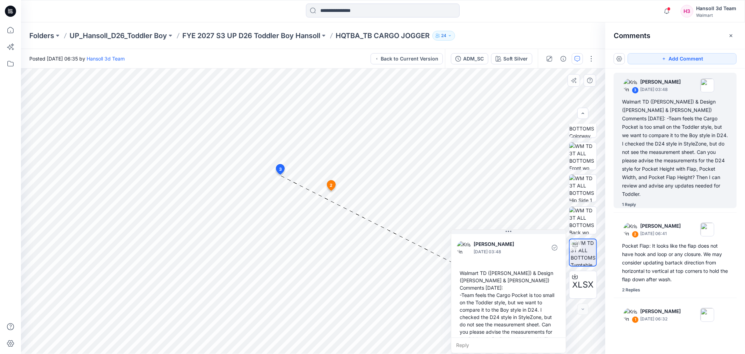
drag, startPoint x: 374, startPoint y: 179, endPoint x: 556, endPoint y: 267, distance: 201.9
click at [556, 267] on div "[PERSON_NAME] [DATE] 03:48 Walmart TD ([PERSON_NAME]) & Design ([PERSON_NAME] &…" at bounding box center [508, 291] width 115 height 124
click at [676, 142] on div "Walmart TD ([PERSON_NAME]) & Design ([PERSON_NAME] & [PERSON_NAME]) Comments [D…" at bounding box center [675, 147] width 106 height 101
click at [653, 144] on div "Walmart TD ([PERSON_NAME]) & Design ([PERSON_NAME] & [PERSON_NAME]) Comments [D…" at bounding box center [675, 147] width 106 height 101
click at [480, 58] on div "ADM_SC" at bounding box center [473, 59] width 21 height 8
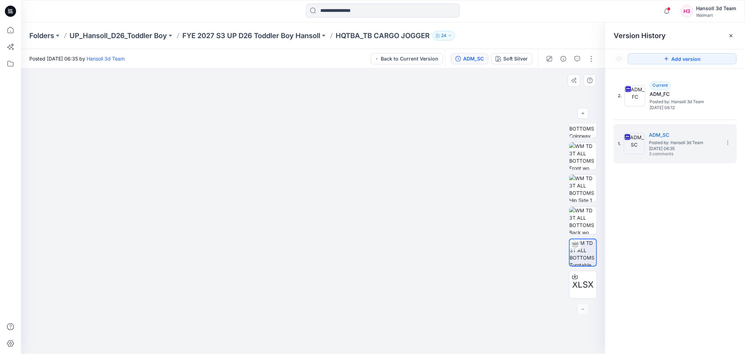
drag, startPoint x: 370, startPoint y: 217, endPoint x: 381, endPoint y: 195, distance: 25.0
click at [381, 195] on img at bounding box center [313, 88] width 582 height 532
